Goal: Information Seeking & Learning: Learn about a topic

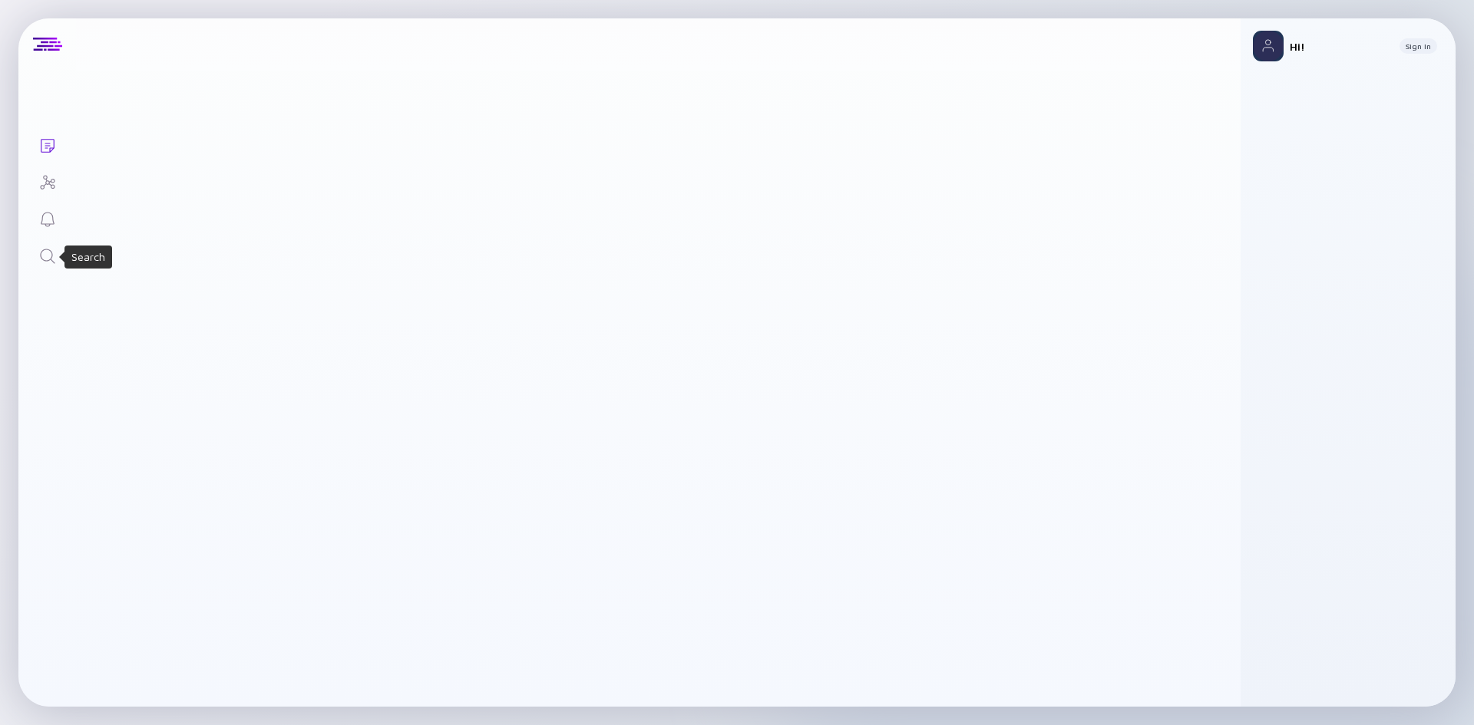
click at [47, 252] on icon "Search" at bounding box center [47, 256] width 18 height 18
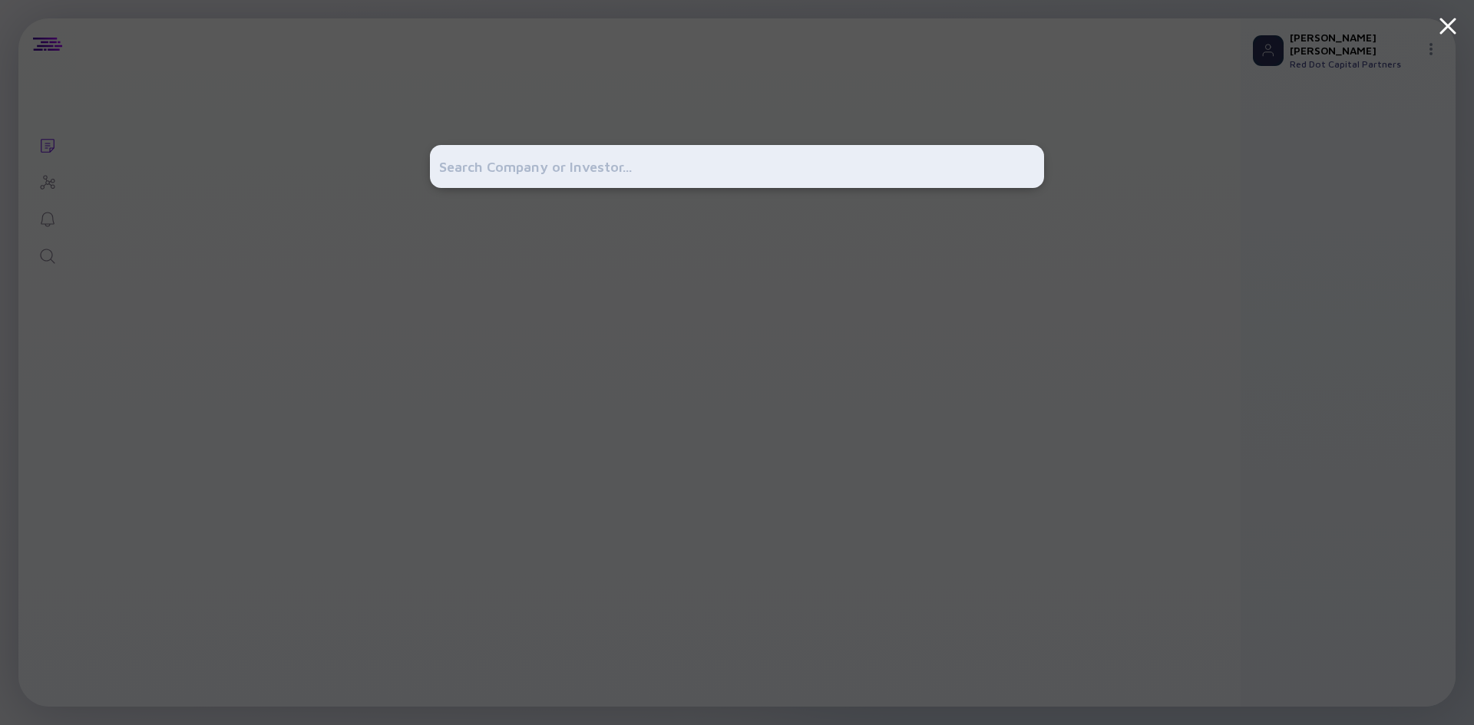
click at [510, 171] on input "text" at bounding box center [737, 167] width 596 height 28
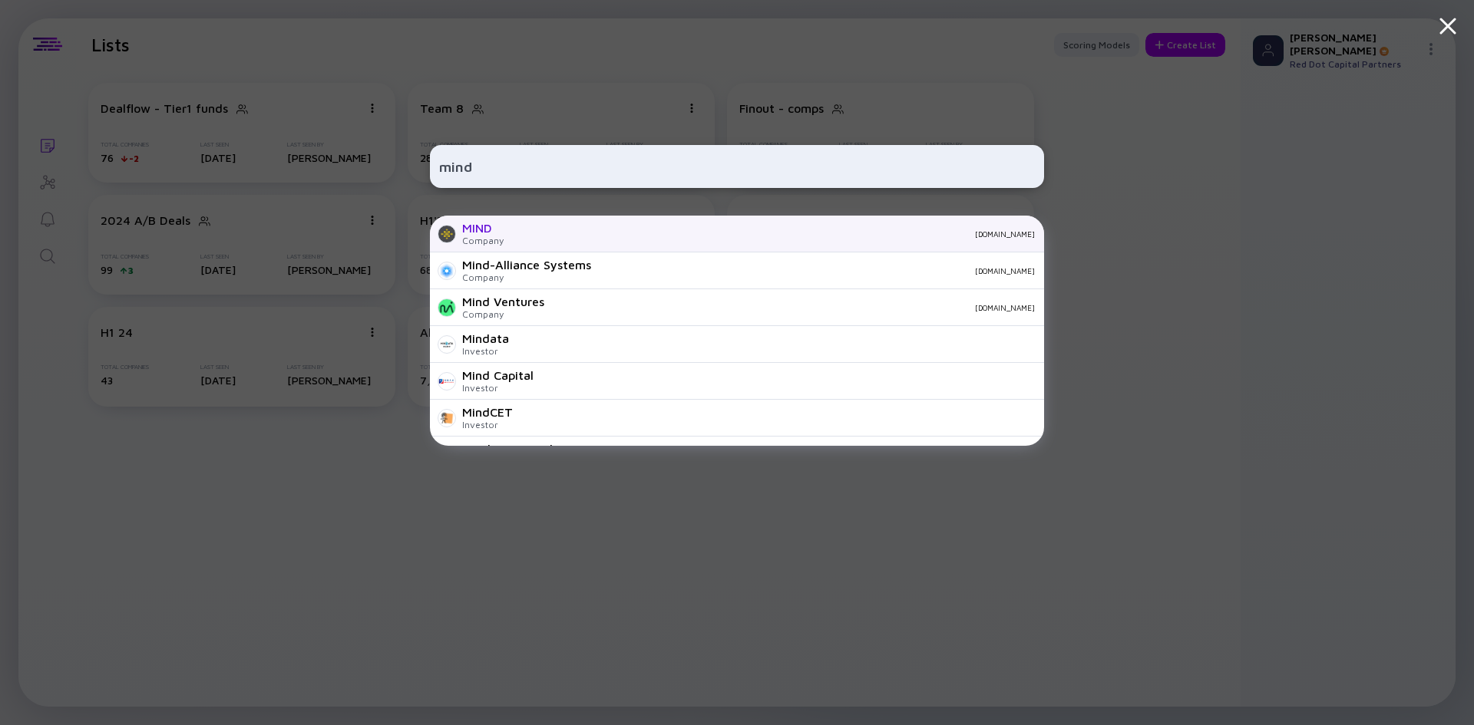
type input "mind"
click at [482, 233] on div "MIND" at bounding box center [482, 228] width 41 height 14
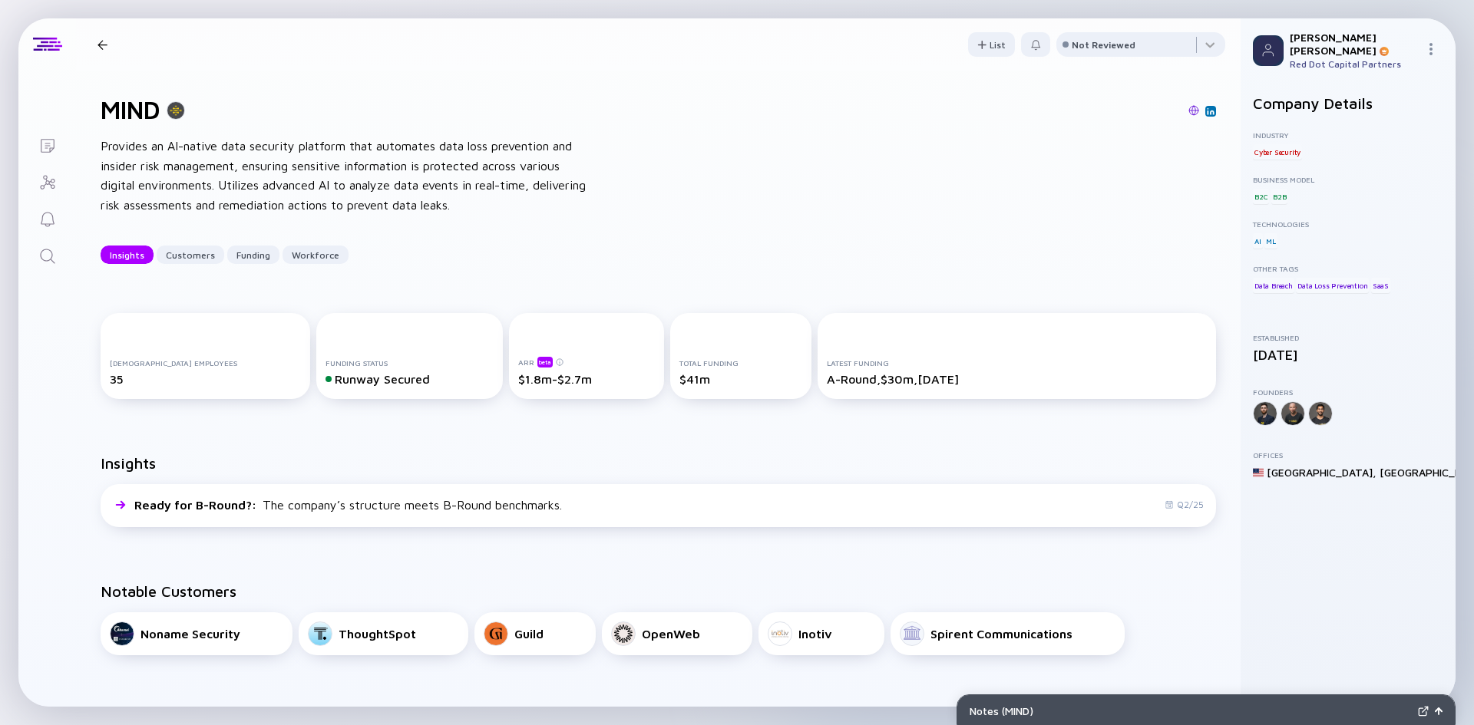
drag, startPoint x: 1342, startPoint y: 345, endPoint x: 1267, endPoint y: 352, distance: 75.6
click at [1269, 350] on div "January 2023" at bounding box center [1348, 355] width 190 height 16
click at [1281, 351] on div "January 2023" at bounding box center [1348, 355] width 190 height 16
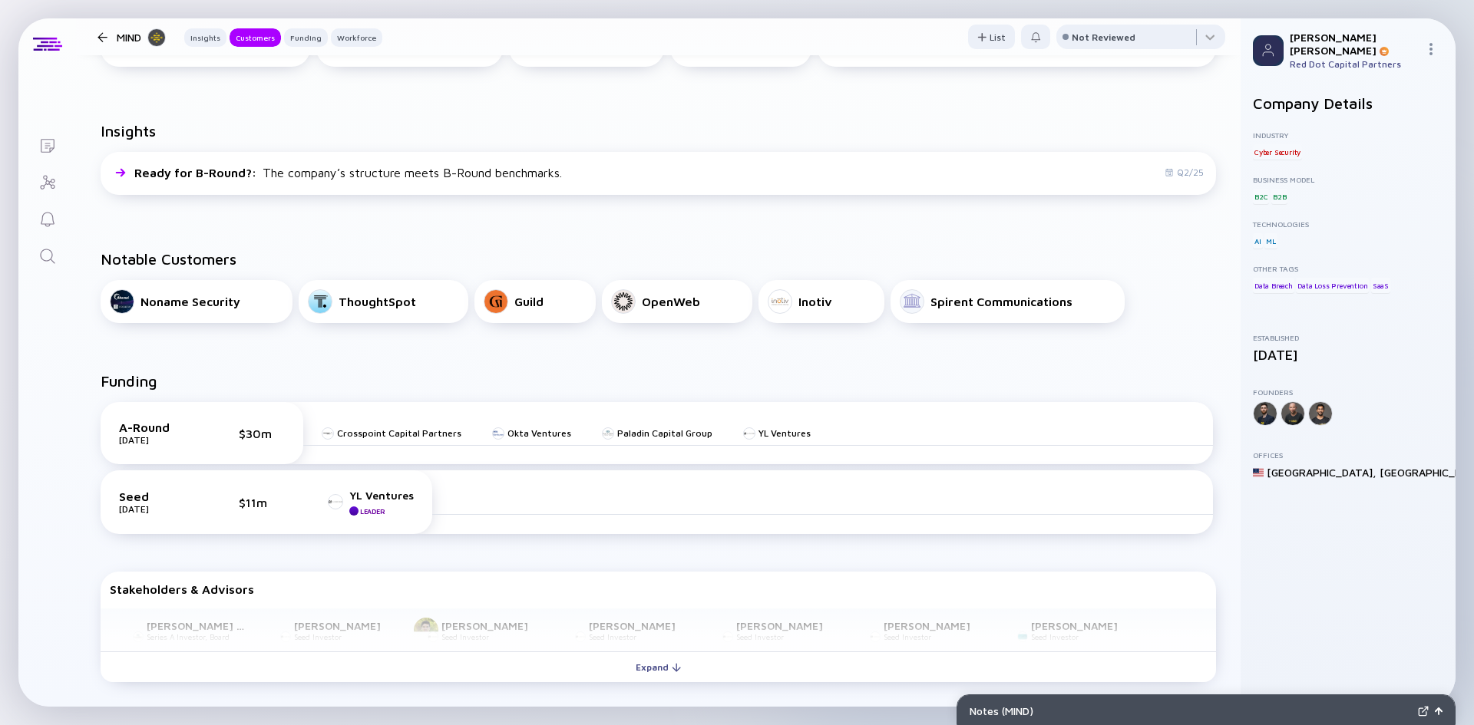
scroll to position [384, 0]
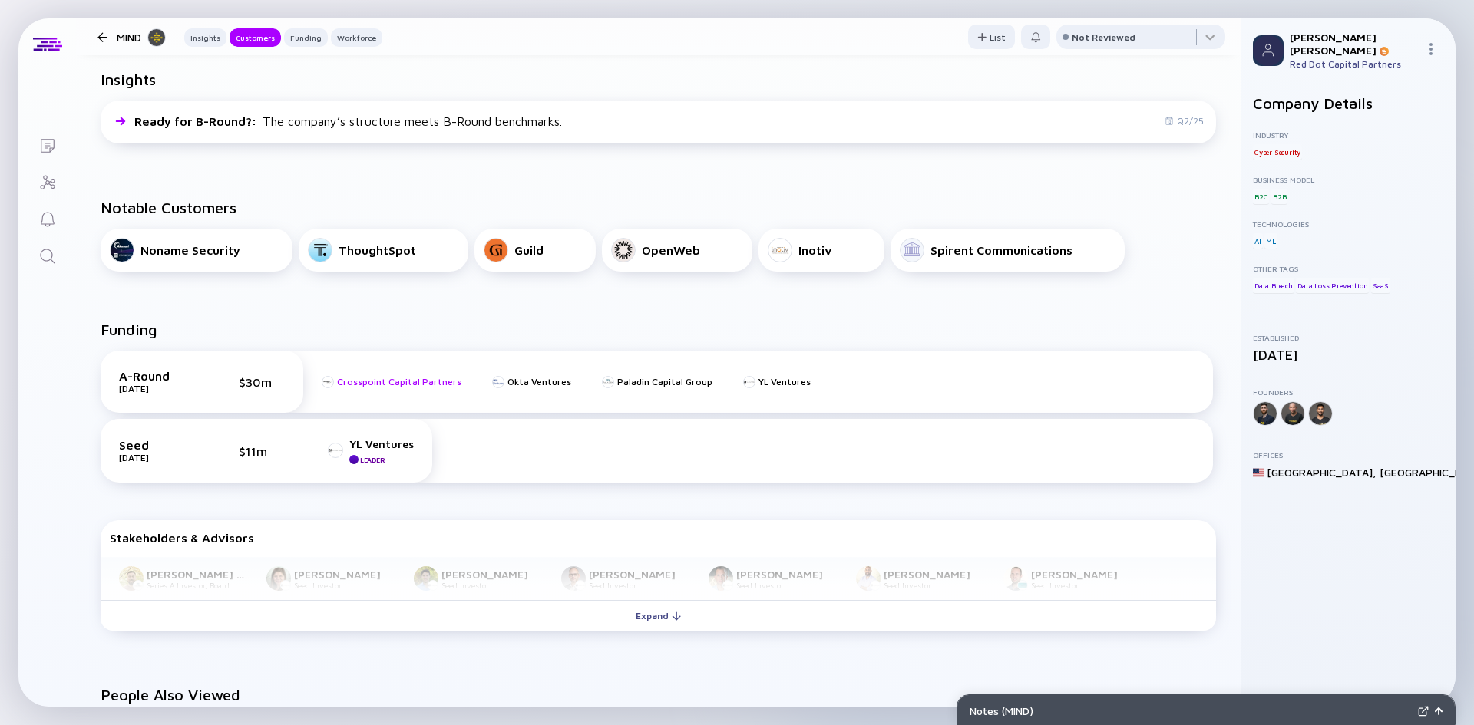
click at [394, 381] on div "Crosspoint Capital Partners" at bounding box center [399, 382] width 124 height 12
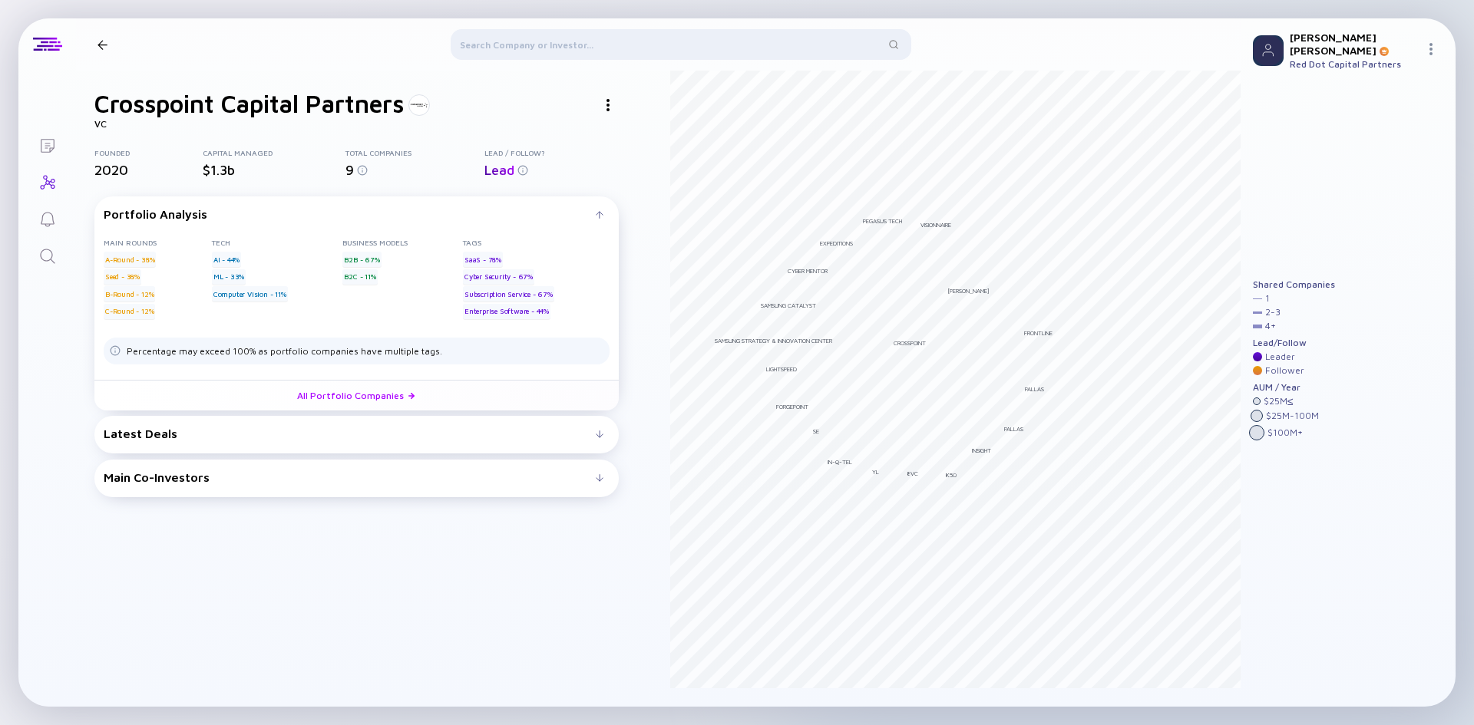
click at [261, 437] on div "Latest Deals" at bounding box center [350, 434] width 492 height 14
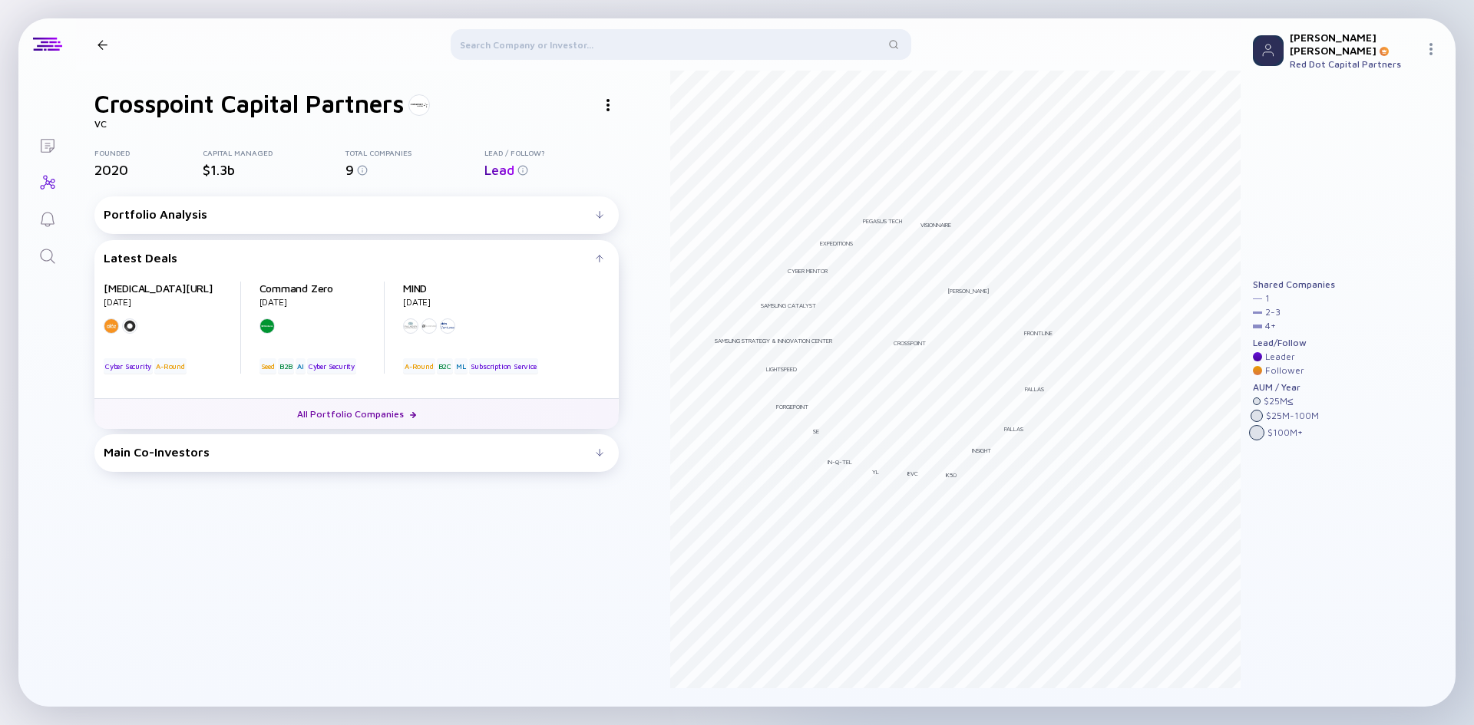
click at [349, 413] on link "All Portfolio Companies" at bounding box center [356, 413] width 524 height 31
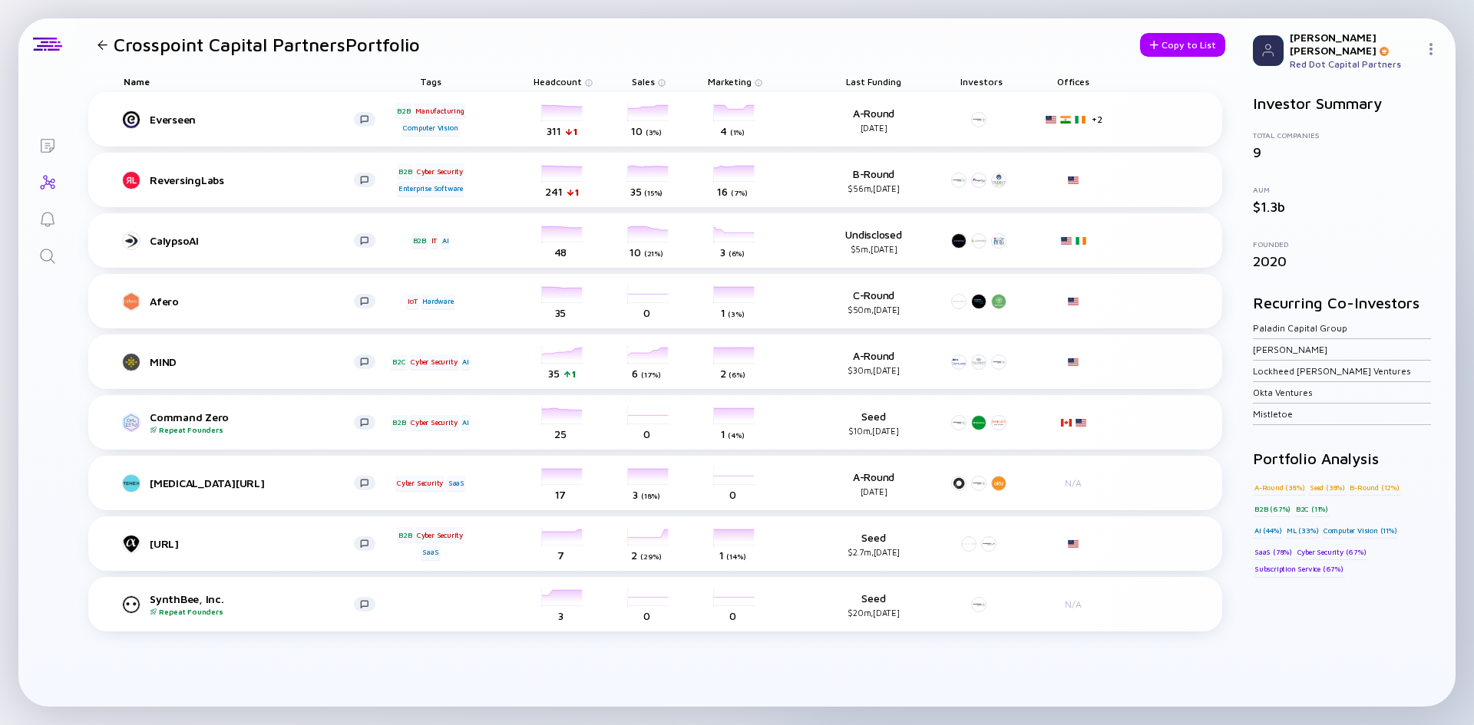
click at [101, 42] on div at bounding box center [103, 45] width 10 height 10
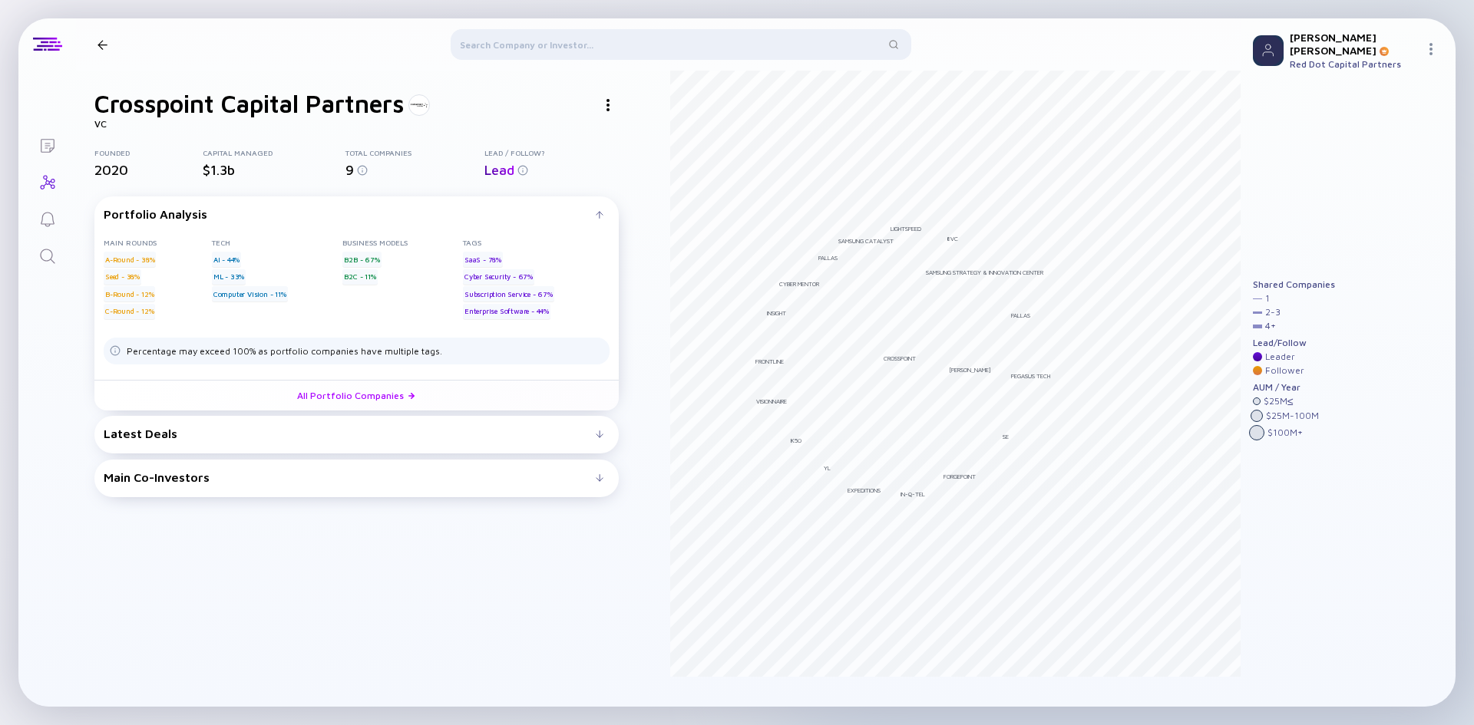
click at [606, 104] on img at bounding box center [607, 105] width 3 height 12
click at [643, 163] on div "Website" at bounding box center [636, 165] width 87 height 31
